Goal: Task Accomplishment & Management: Use online tool/utility

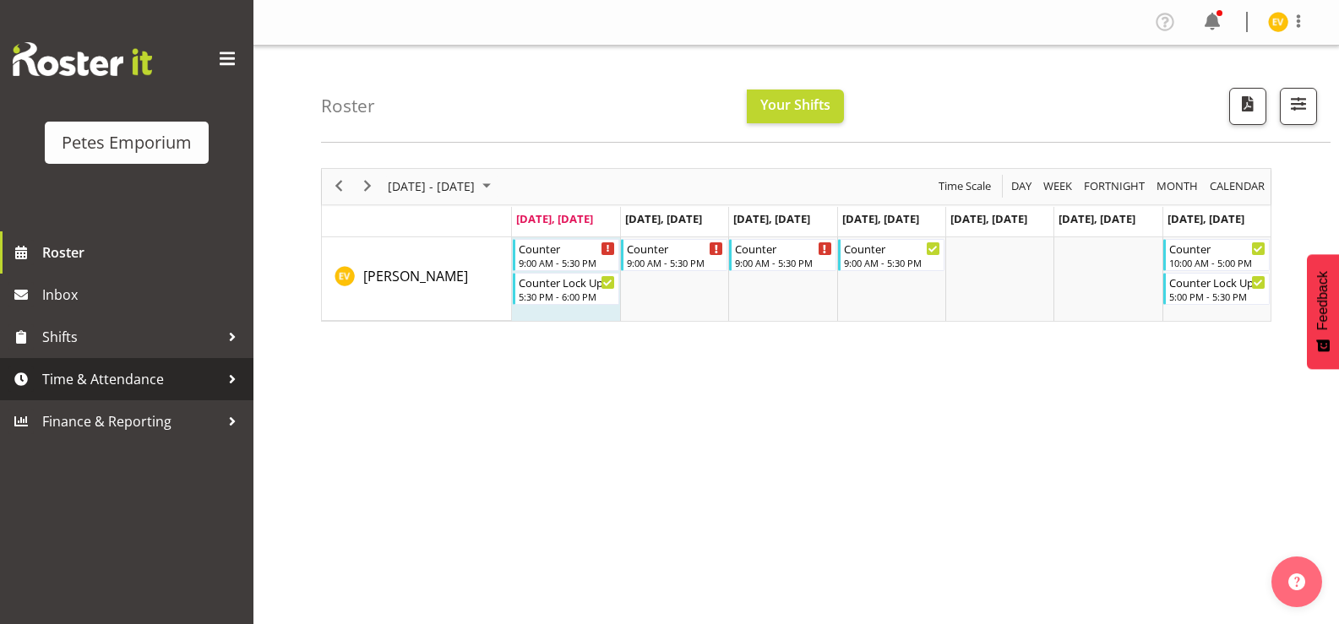
click at [176, 392] on span "Time & Attendance" at bounding box center [130, 379] width 177 height 25
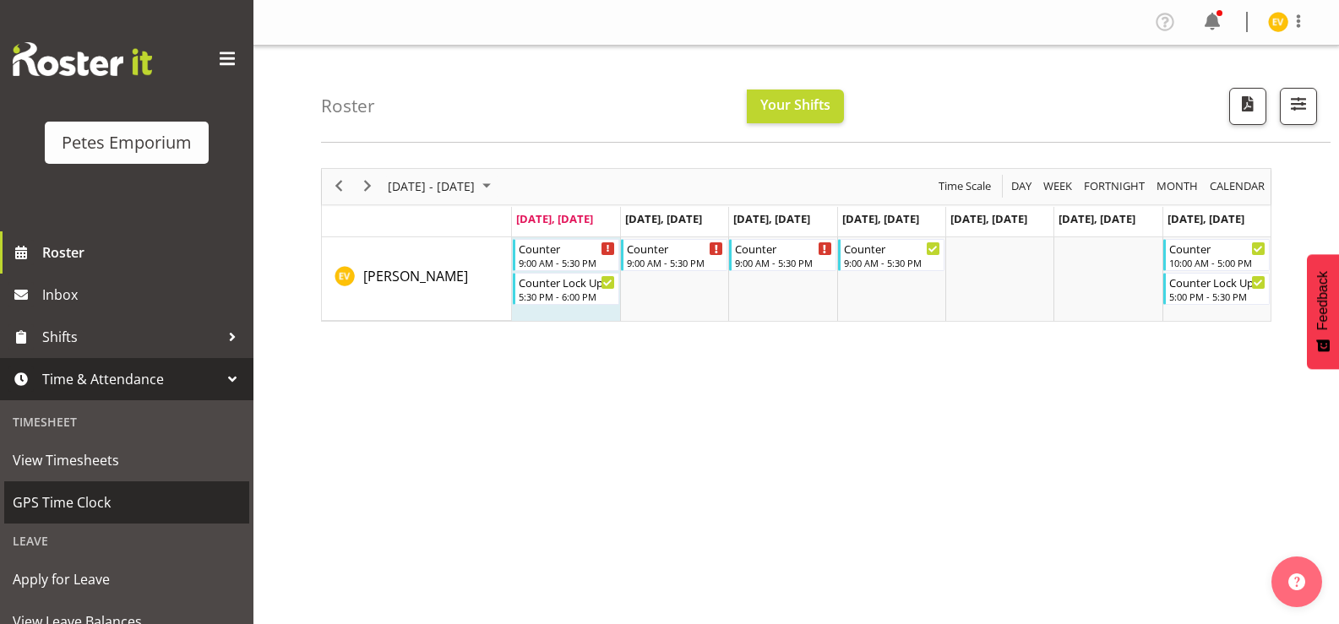
click at [165, 503] on span "GPS Time Clock" at bounding box center [127, 502] width 228 height 25
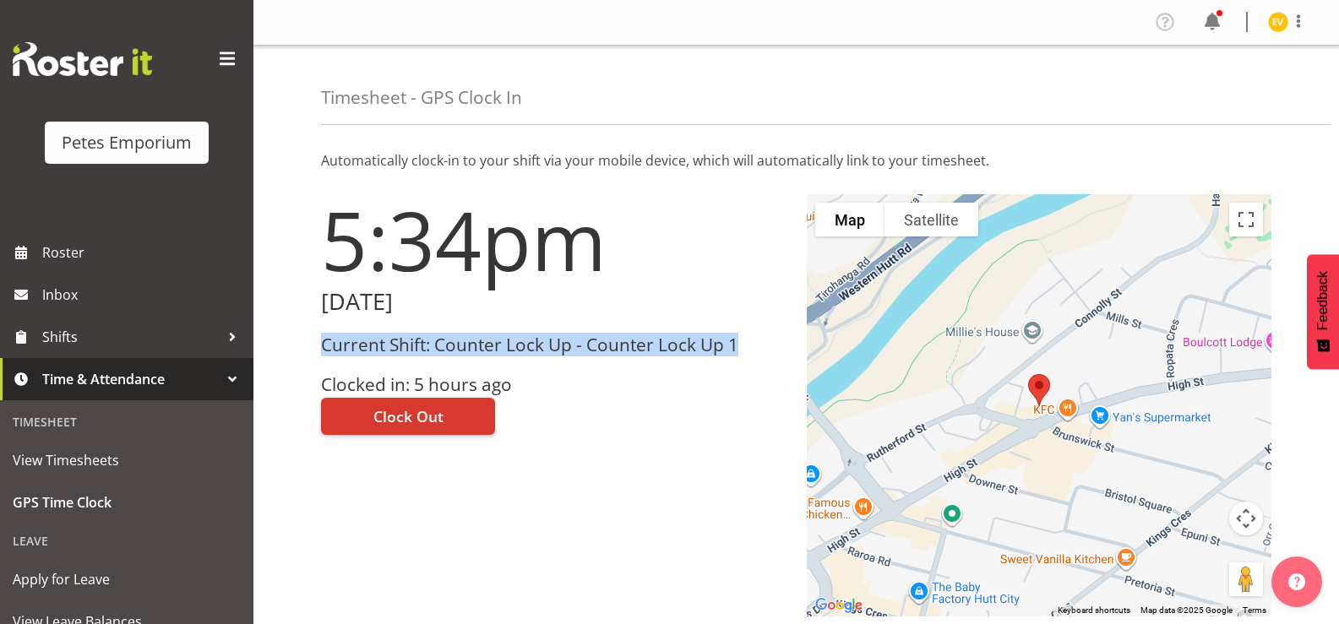
drag, startPoint x: 743, startPoint y: 343, endPoint x: 279, endPoint y: 334, distance: 464.8
click at [279, 334] on div "Timesheet - GPS Clock In Automatically clock-in to your shift via your mobile d…" at bounding box center [796, 430] width 1086 height 768
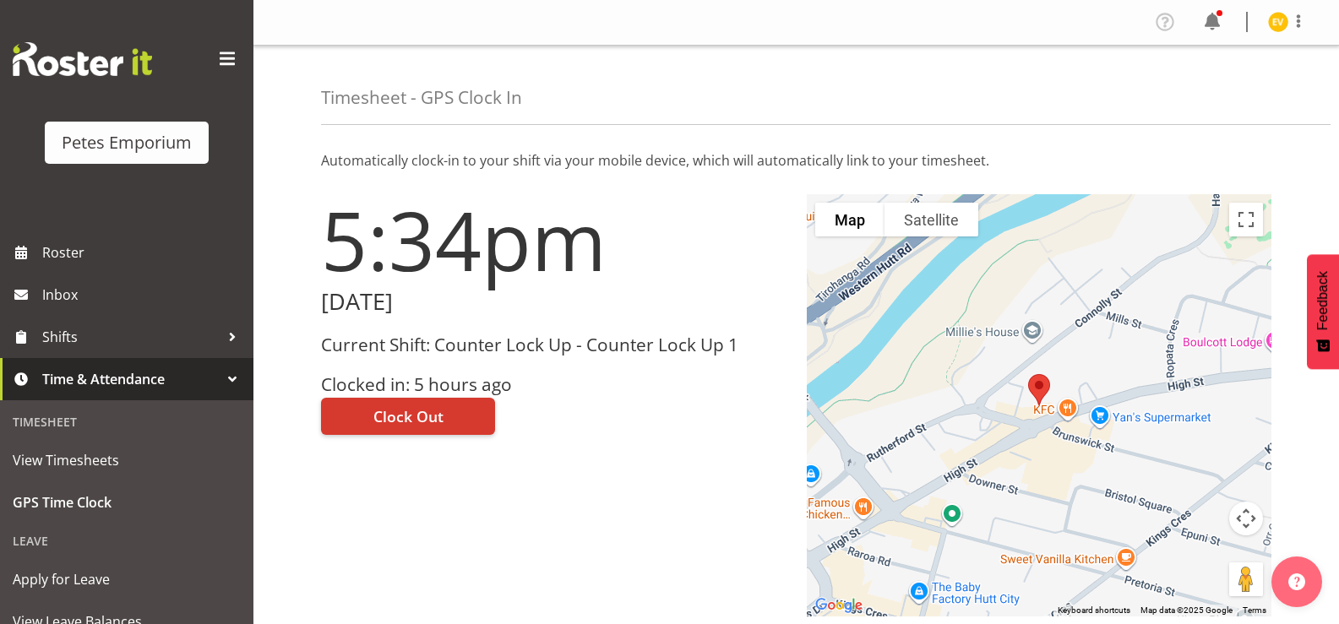
click at [330, 297] on h2 "[DATE]" at bounding box center [554, 302] width 466 height 26
drag, startPoint x: 324, startPoint y: 300, endPoint x: 462, endPoint y: 306, distance: 138.7
click at [462, 306] on h2 "[DATE]" at bounding box center [554, 302] width 466 height 26
click at [611, 379] on h3 "Clocked in: 5 hours ago" at bounding box center [554, 384] width 466 height 19
click at [468, 406] on button "Clock Out" at bounding box center [408, 416] width 174 height 37
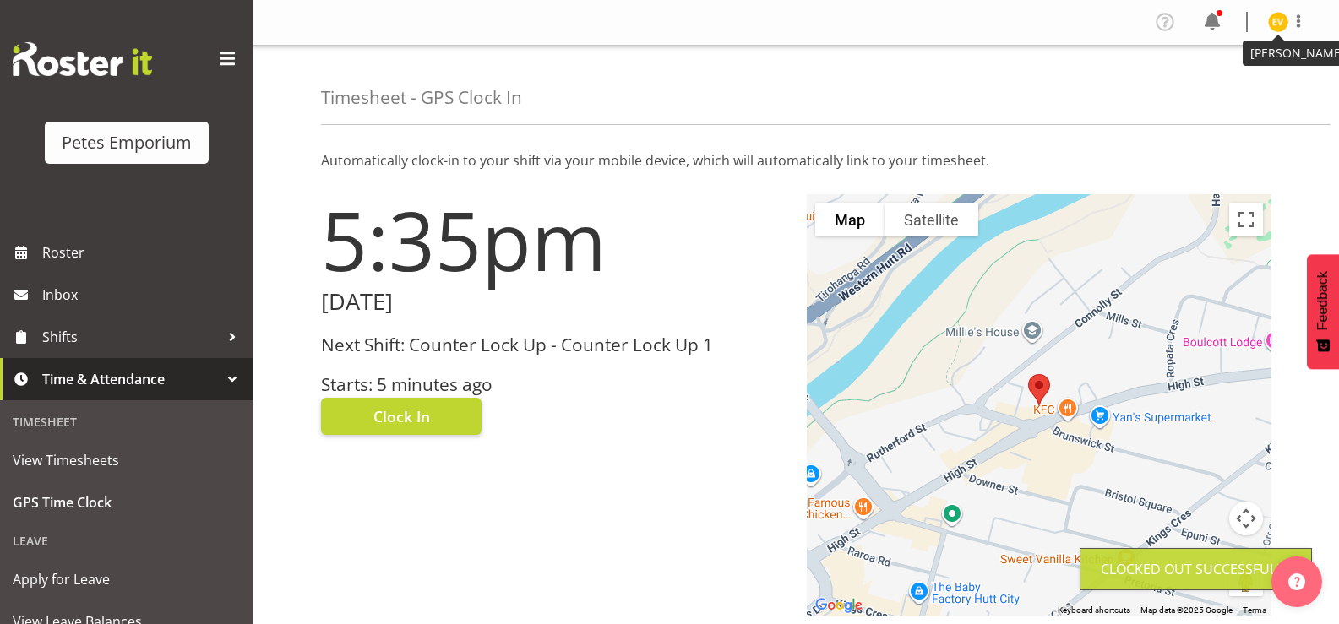
click at [1271, 19] on img at bounding box center [1278, 22] width 20 height 20
click at [1244, 95] on link "Log Out" at bounding box center [1227, 89] width 162 height 30
